Goal: Check status: Check status

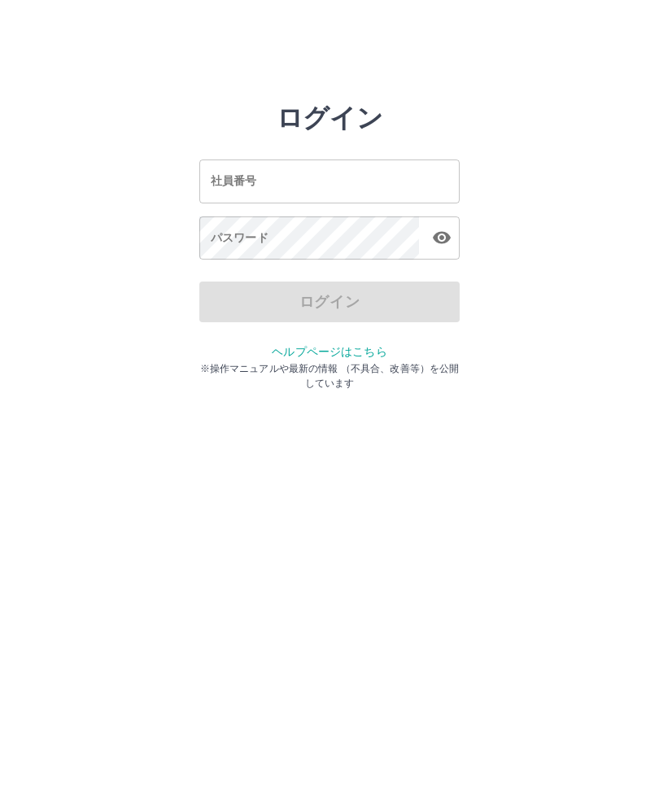
click at [239, 170] on input "社員番号" at bounding box center [329, 181] width 260 height 43
type input "*******"
click at [234, 239] on div "パスワード パスワード" at bounding box center [329, 240] width 260 height 46
click at [447, 236] on icon "button" at bounding box center [442, 238] width 18 height 12
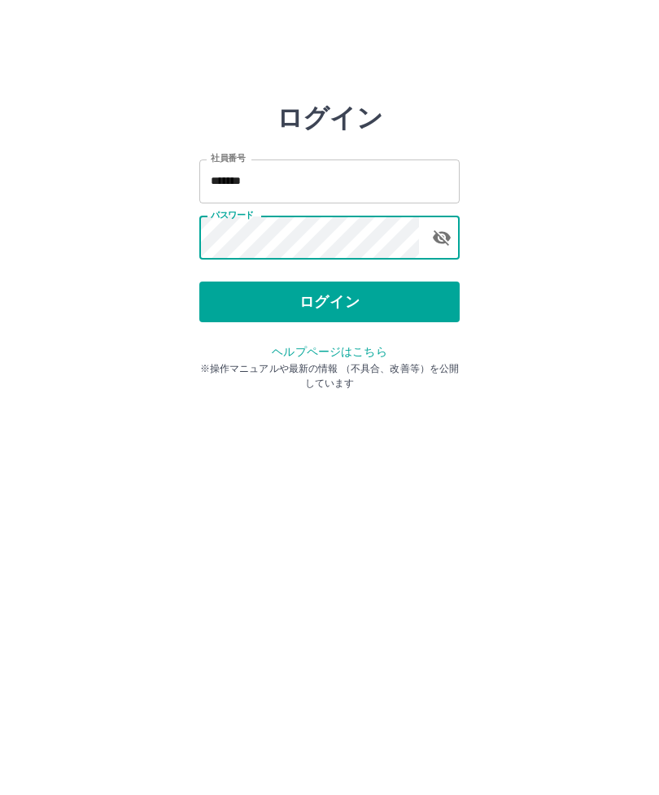
click at [410, 303] on button "ログイン" at bounding box center [329, 302] width 260 height 41
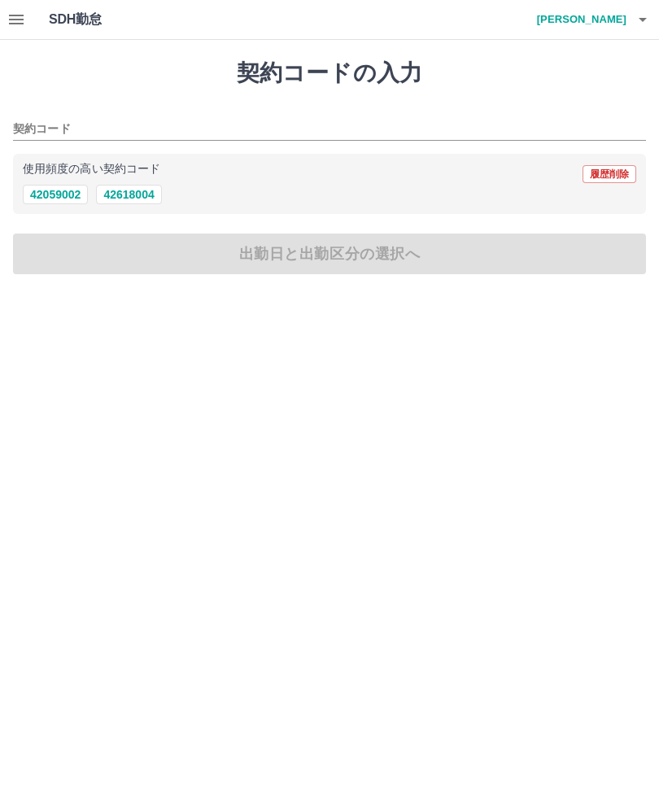
click at [22, 16] on icon "button" at bounding box center [16, 20] width 15 height 10
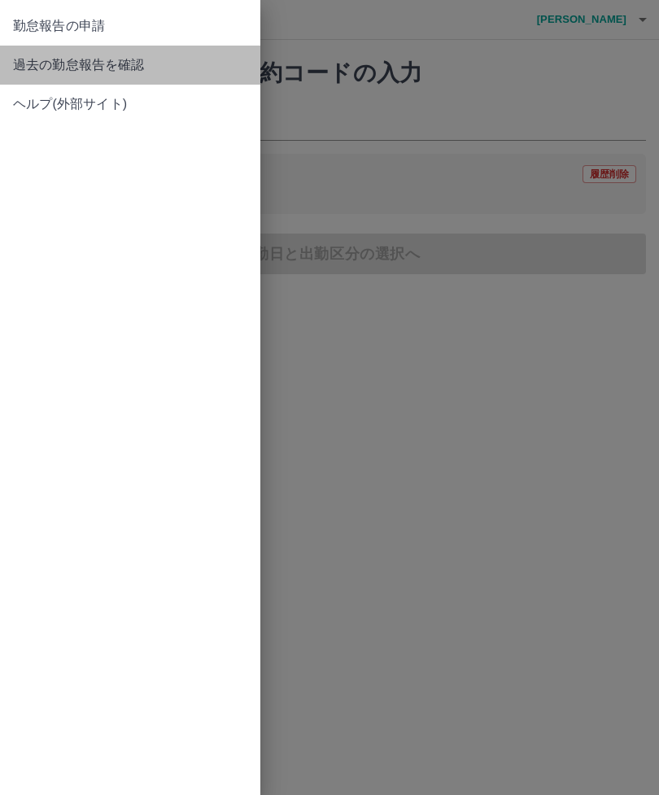
click at [121, 63] on span "過去の勤怠報告を確認" at bounding box center [130, 65] width 234 height 20
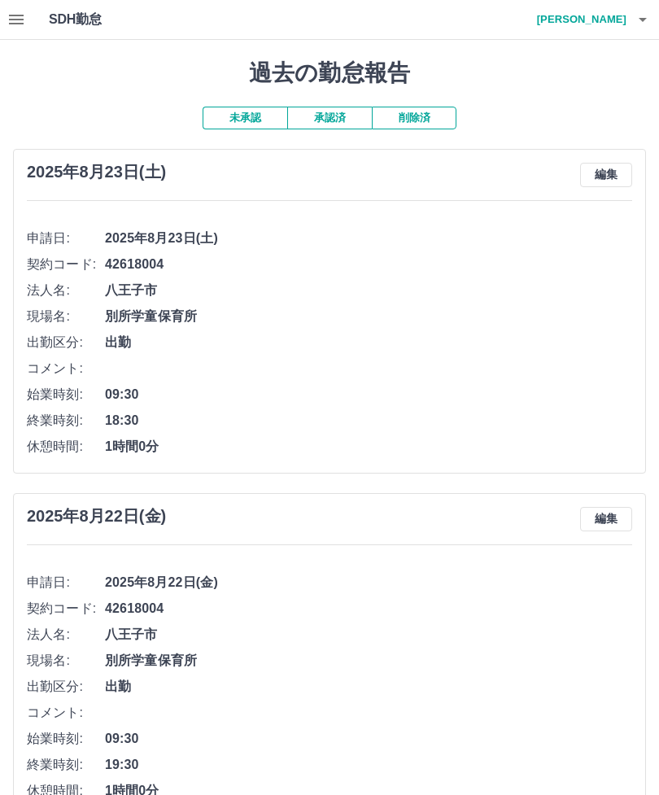
click at [334, 114] on button "承認済" at bounding box center [329, 118] width 85 height 23
click at [249, 116] on button "未承認" at bounding box center [245, 118] width 85 height 23
click at [240, 125] on button "未承認" at bounding box center [245, 118] width 85 height 23
click at [328, 116] on button "承認済" at bounding box center [329, 118] width 85 height 23
click at [247, 112] on button "未承認" at bounding box center [245, 118] width 85 height 23
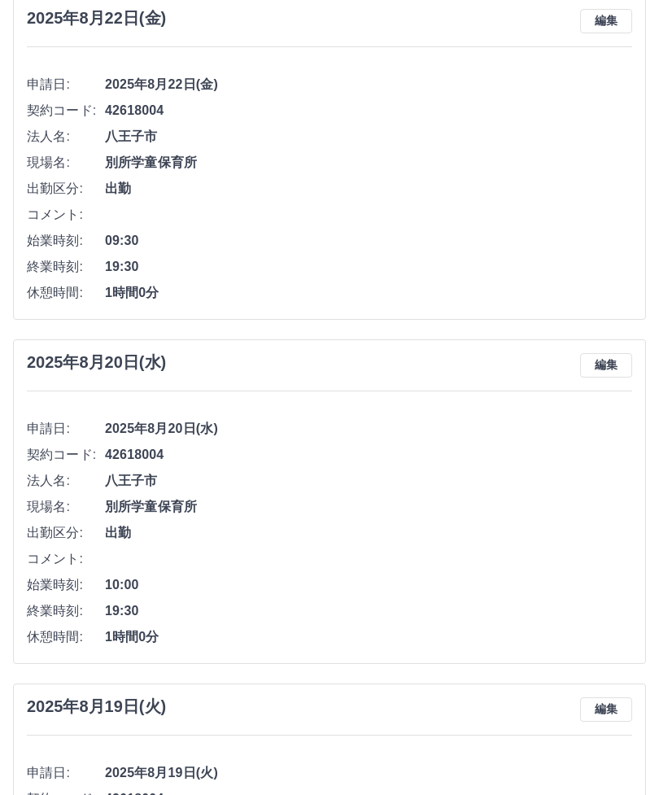
scroll to position [497, 0]
